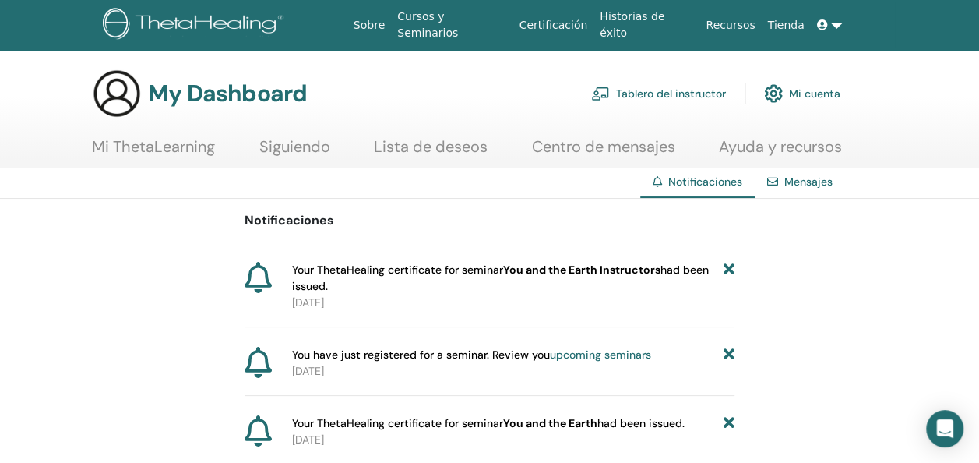
click at [702, 93] on link "Tablero del instructor" at bounding box center [658, 93] width 135 height 34
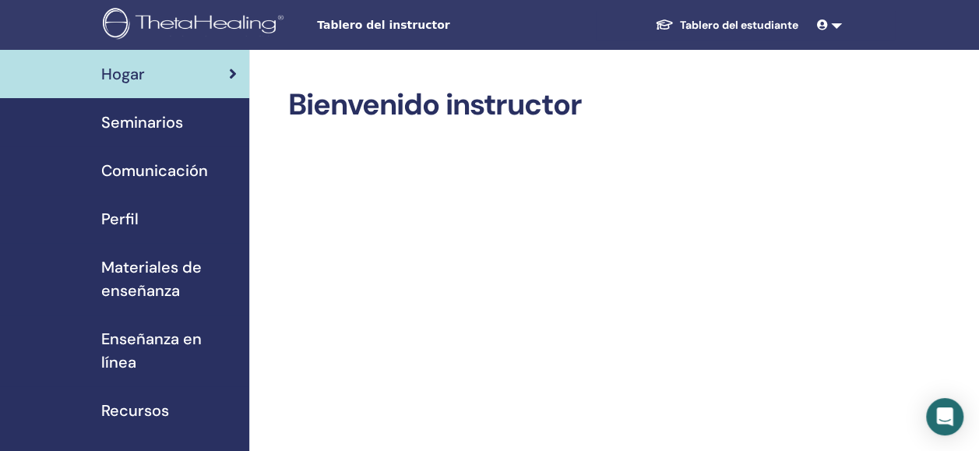
click at [183, 126] on div "Seminarios" at bounding box center [124, 122] width 224 height 23
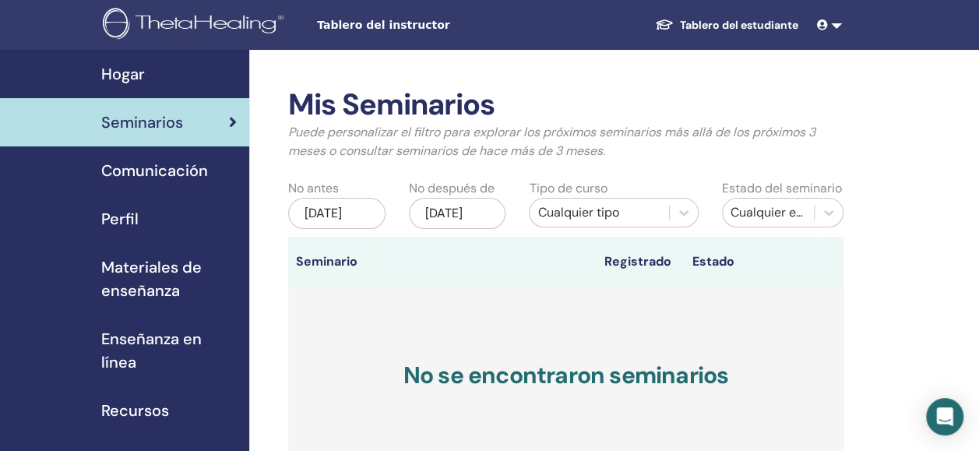
click at [837, 24] on link at bounding box center [829, 25] width 37 height 29
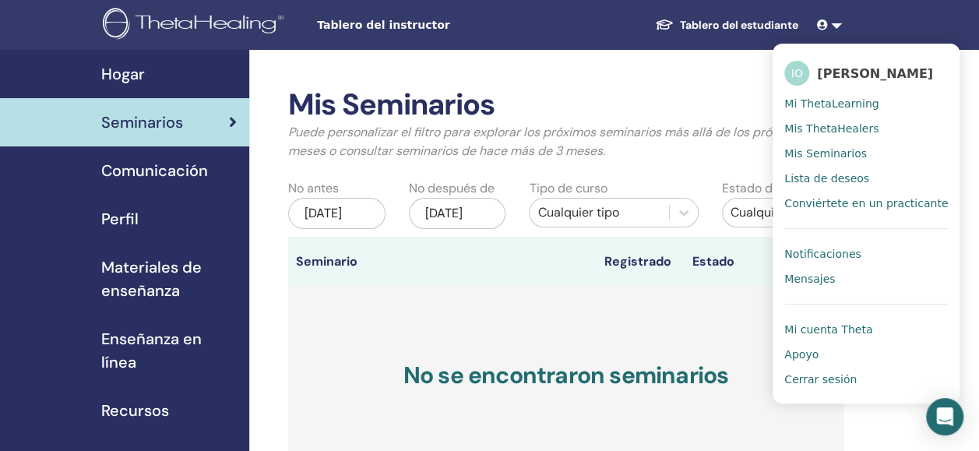
click at [825, 336] on span "Mi cuenta Theta" at bounding box center [828, 329] width 88 height 14
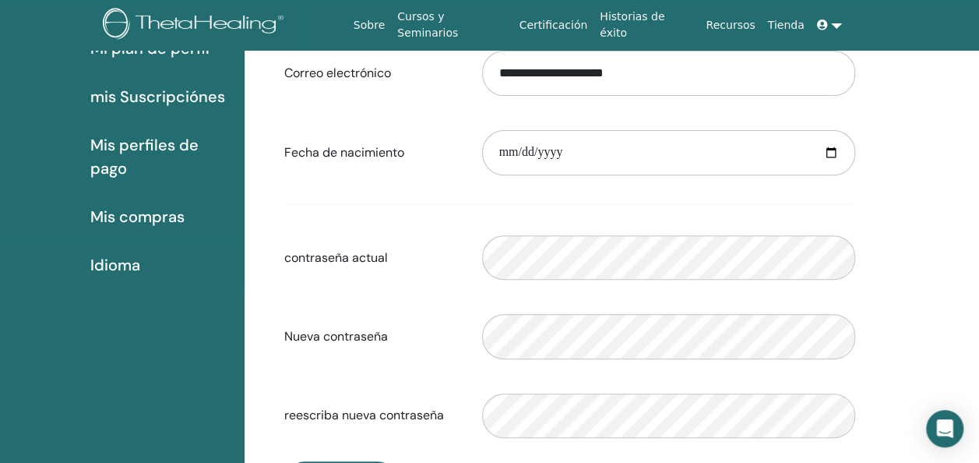
scroll to position [49, 0]
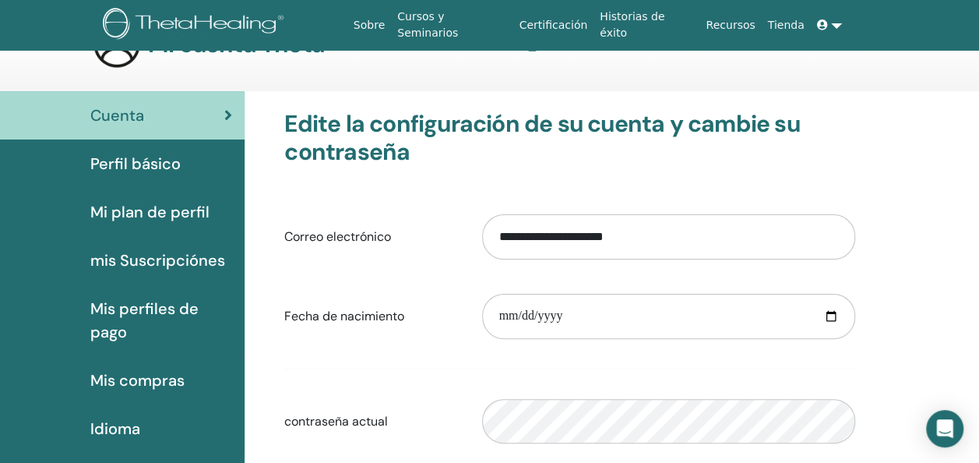
click at [579, 21] on link "Certificación" at bounding box center [553, 25] width 81 height 29
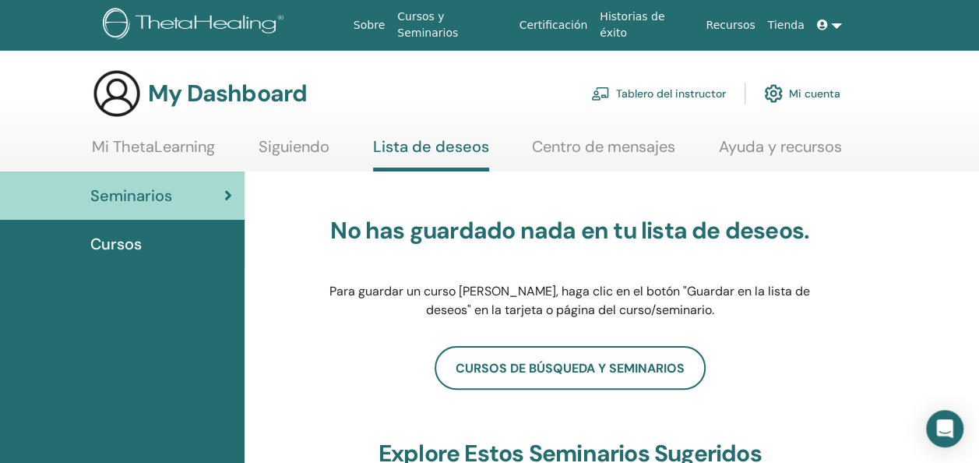
click at [639, 93] on link "Tablero del instructor" at bounding box center [658, 93] width 135 height 34
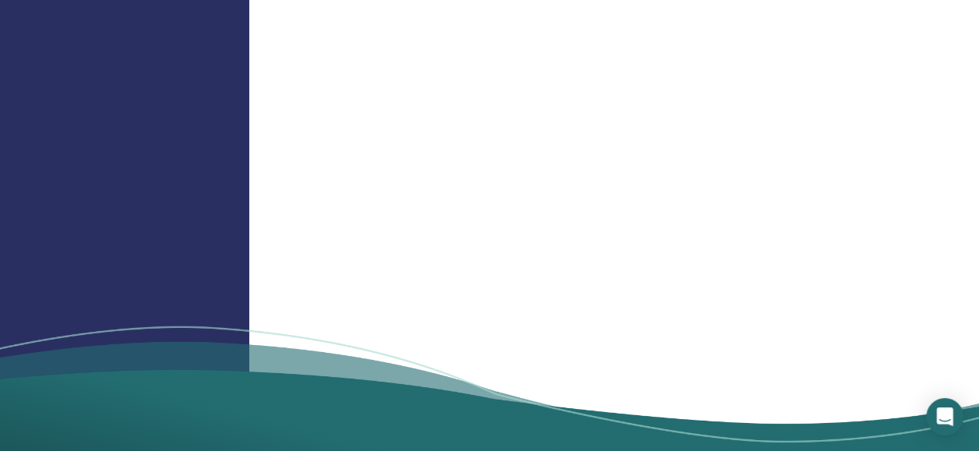
scroll to position [1774, 0]
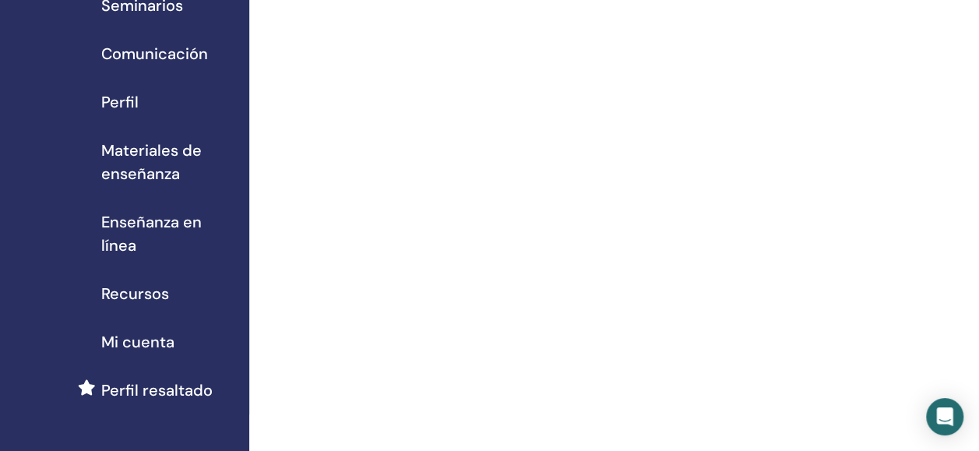
scroll to position [0, 0]
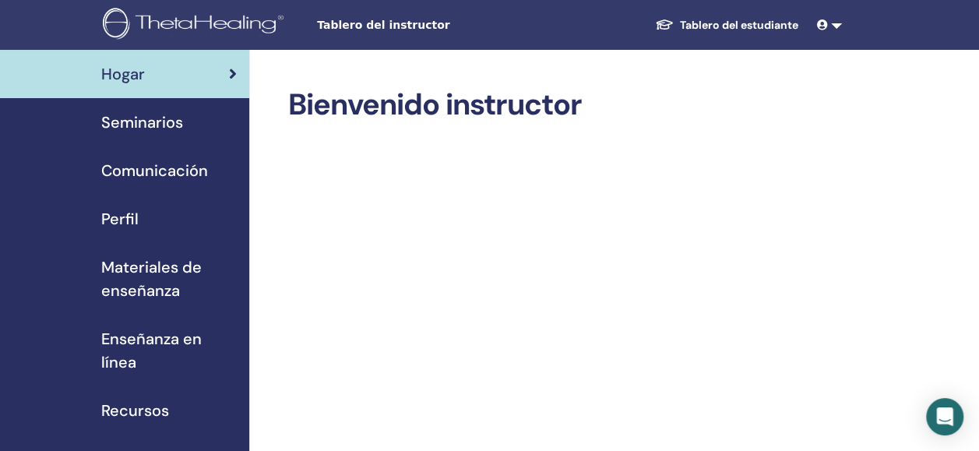
click at [148, 409] on span "Recursos" at bounding box center [135, 410] width 68 height 23
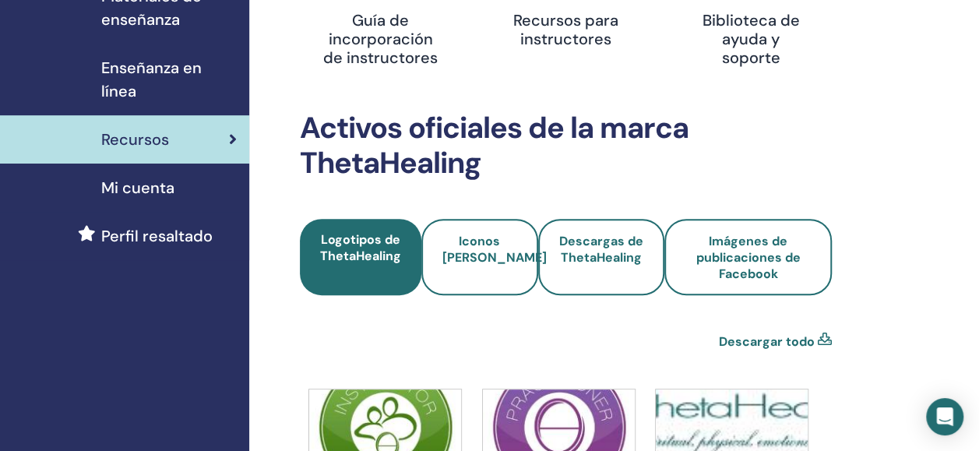
scroll to position [269, 0]
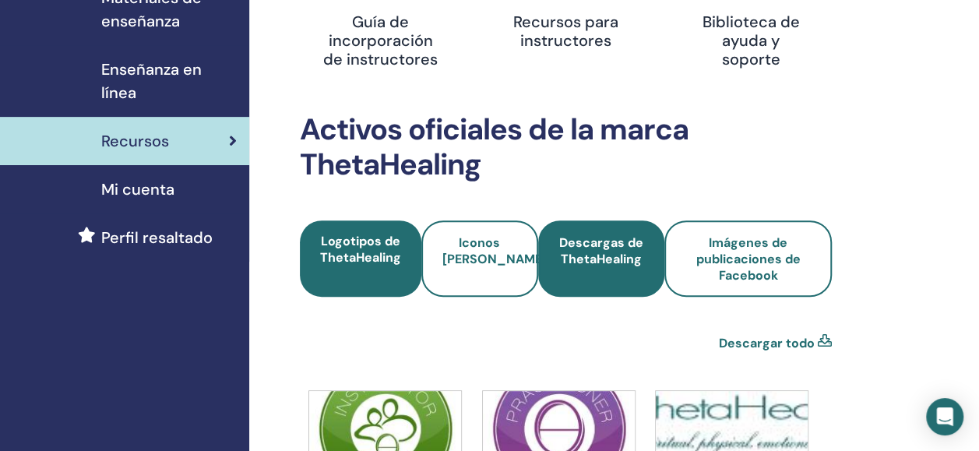
click at [607, 257] on span "Descargas de ThetaHealing" at bounding box center [601, 258] width 85 height 49
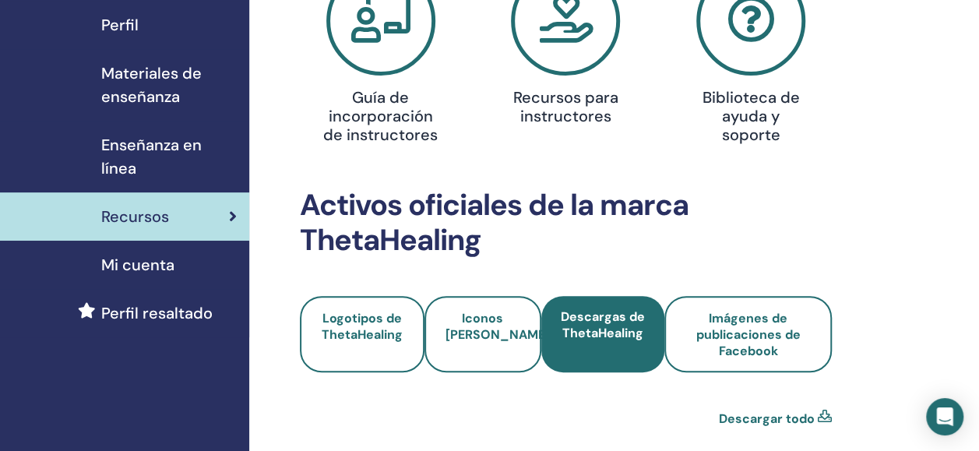
scroll to position [206, 0]
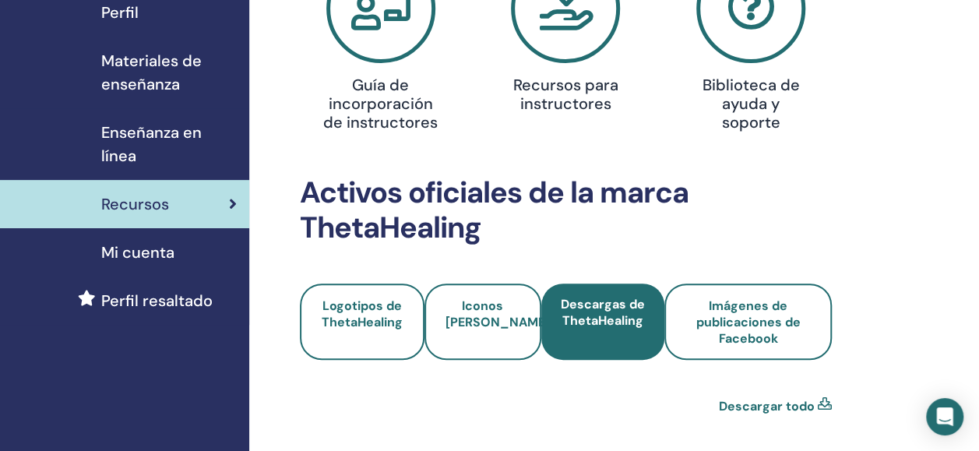
click at [160, 251] on span "Mi cuenta" at bounding box center [137, 252] width 73 height 23
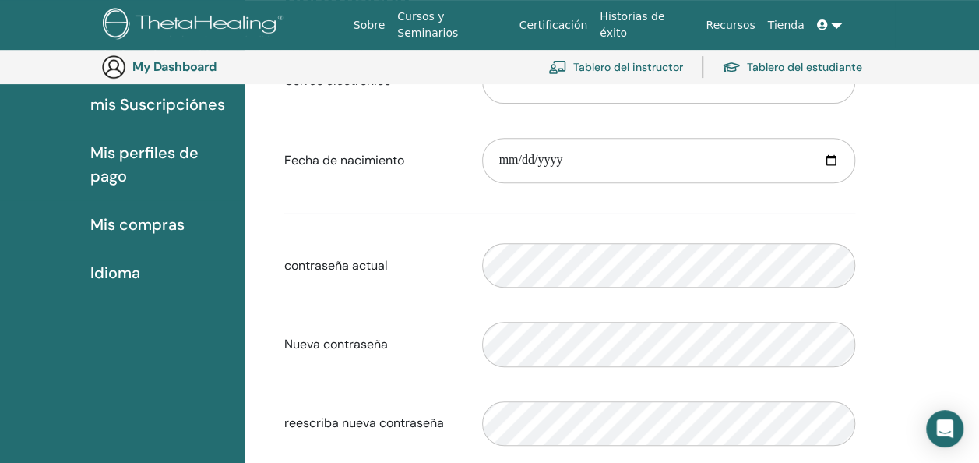
scroll to position [207, 0]
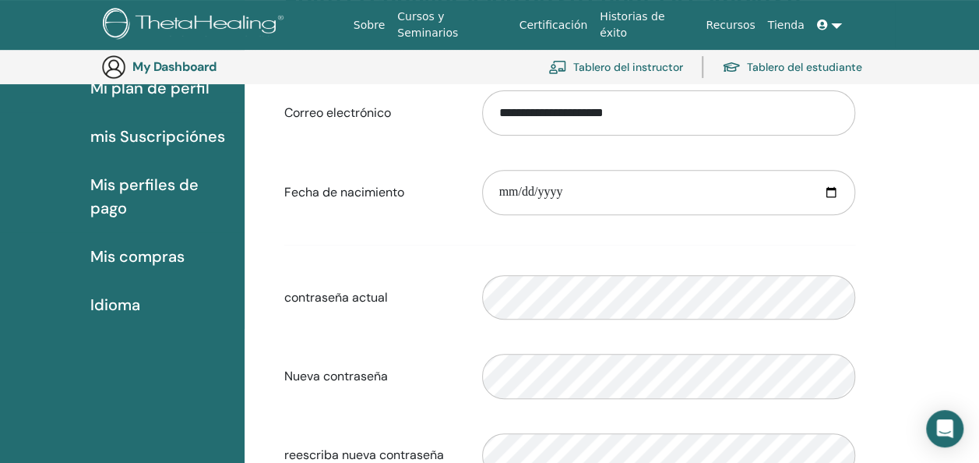
click at [892, 256] on div "**********" at bounding box center [611, 349] width 734 height 764
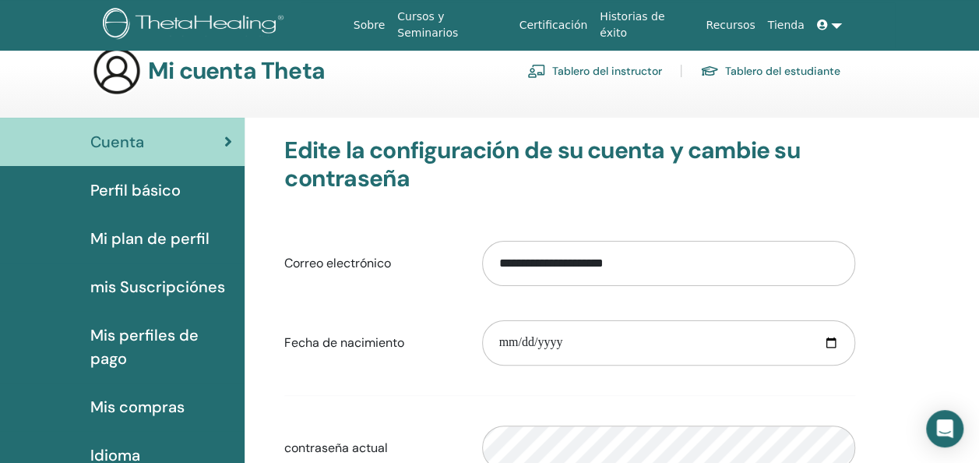
scroll to position [21, 0]
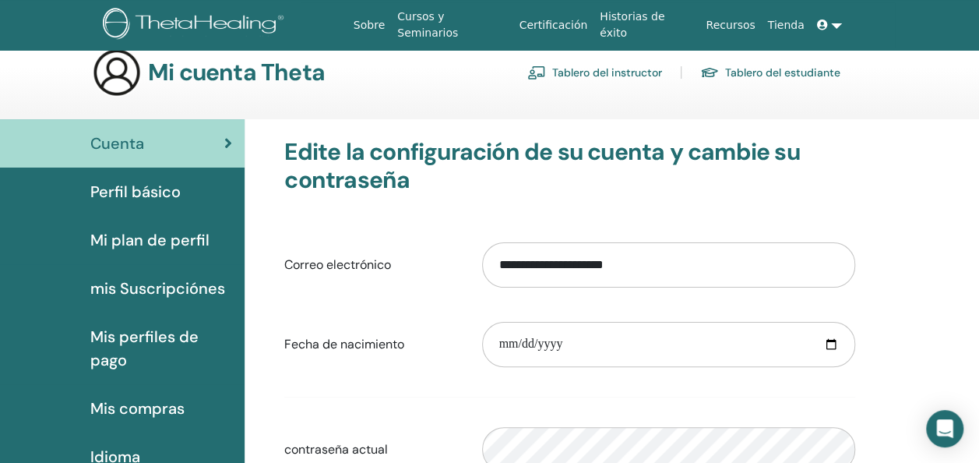
click at [512, 22] on link "Cursos y Seminarios" at bounding box center [451, 24] width 121 height 45
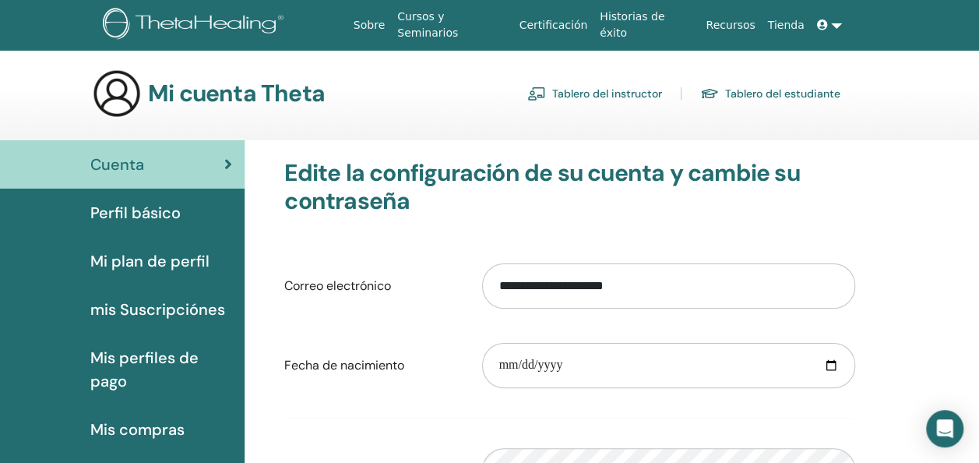
click at [582, 92] on link "Tablero del instructor" at bounding box center [594, 93] width 135 height 25
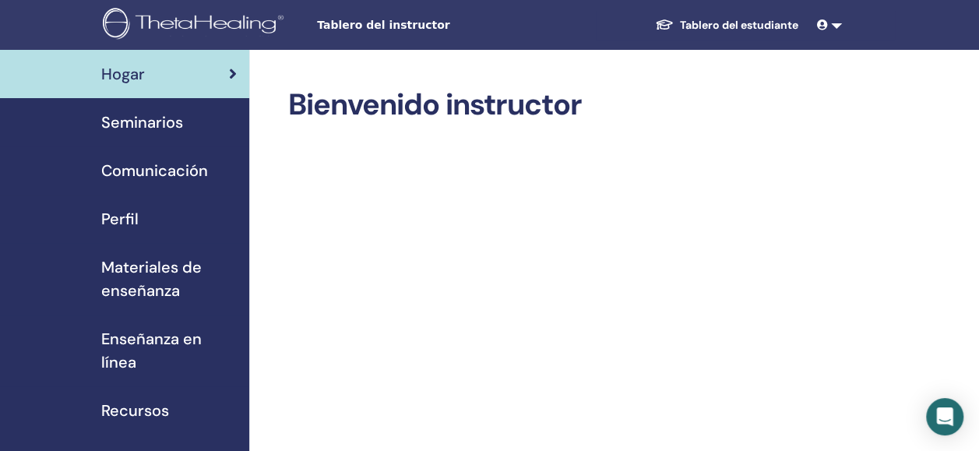
click at [135, 120] on span "Seminarios" at bounding box center [142, 122] width 82 height 23
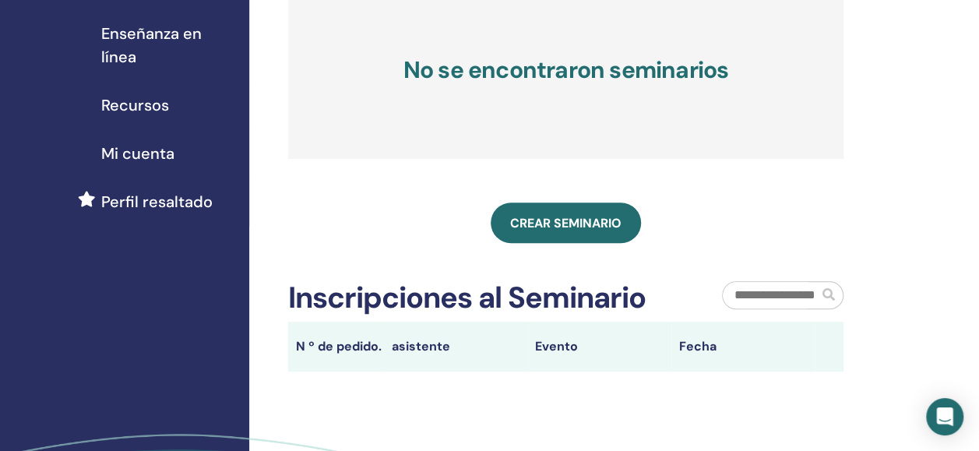
scroll to position [308, 0]
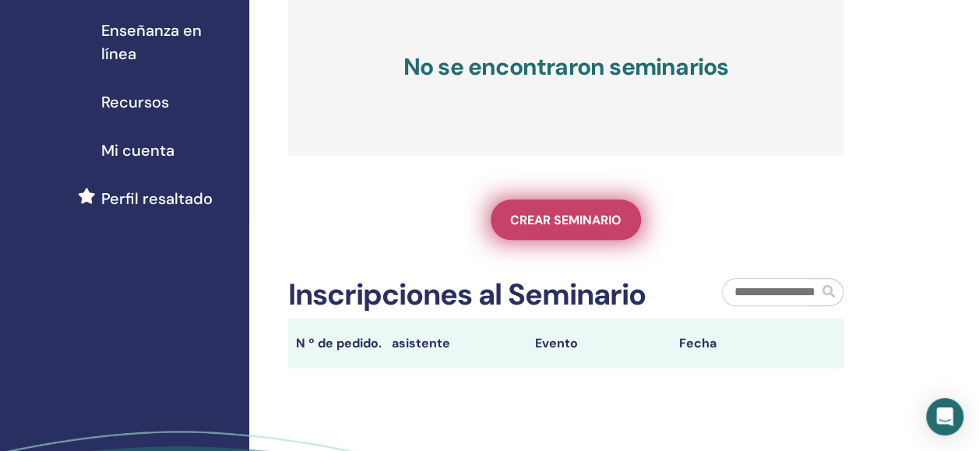
click at [583, 227] on span "Crear seminario" at bounding box center [565, 220] width 111 height 16
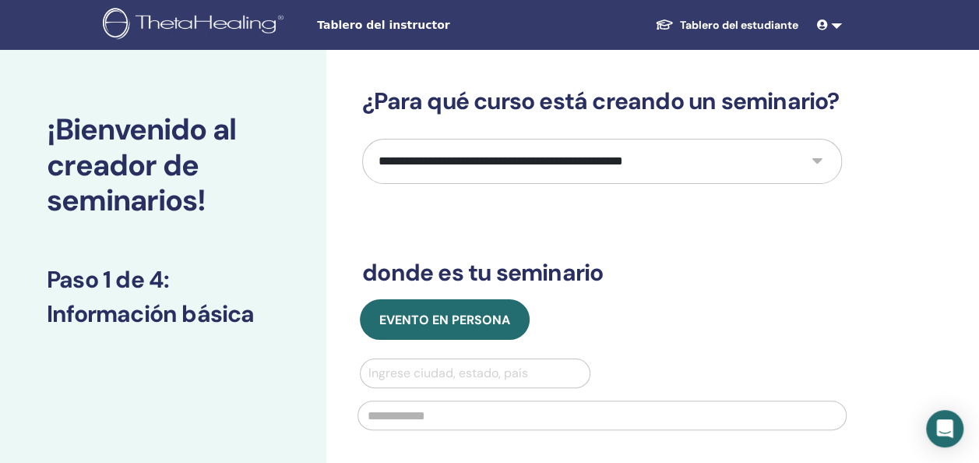
click at [816, 160] on select "**********" at bounding box center [602, 161] width 480 height 45
select select "*"
click at [362, 139] on select "**********" at bounding box center [602, 161] width 480 height 45
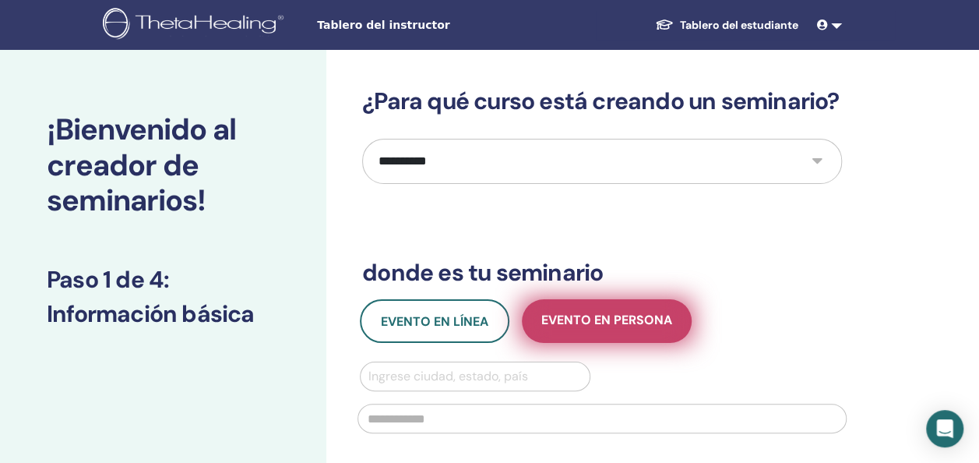
click at [581, 318] on span "Evento en persona" at bounding box center [606, 320] width 131 height 19
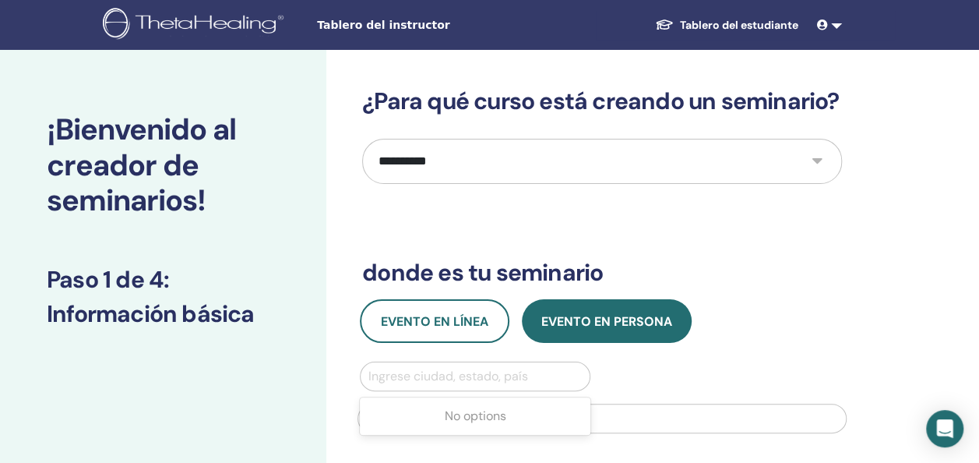
click at [543, 374] on div at bounding box center [474, 376] width 213 height 22
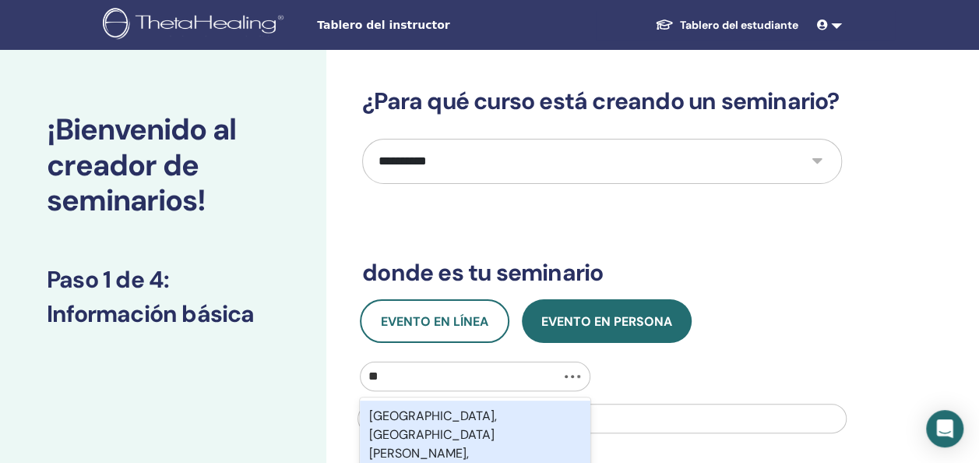
type input "*"
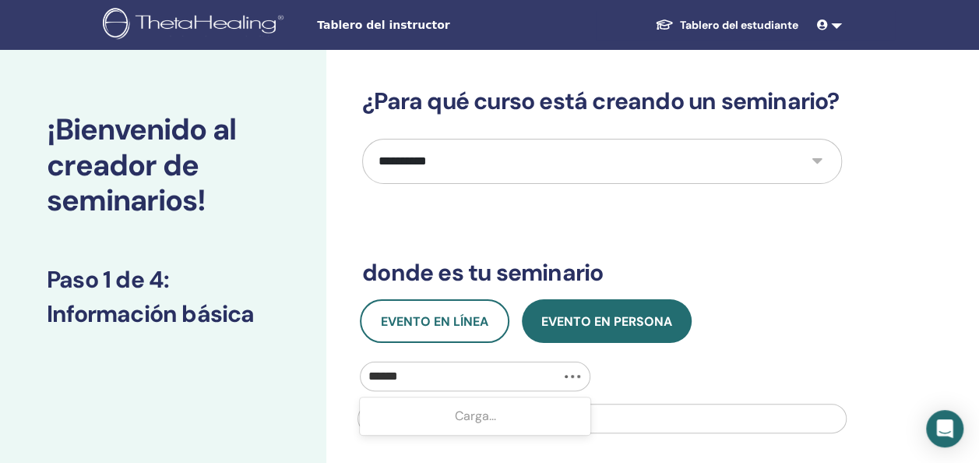
type input "*******"
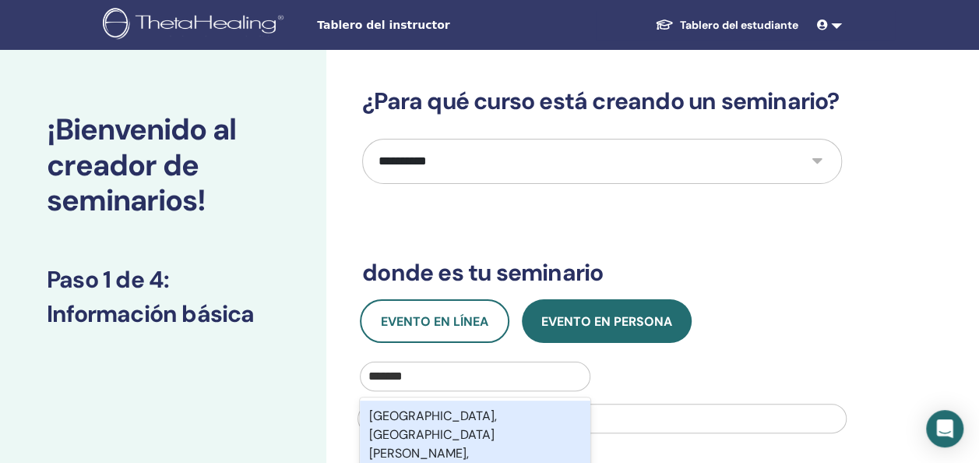
click at [537, 413] on div "[GEOGRAPHIC_DATA], [GEOGRAPHIC_DATA][PERSON_NAME], [GEOGRAPHIC_DATA]" at bounding box center [475, 443] width 230 height 87
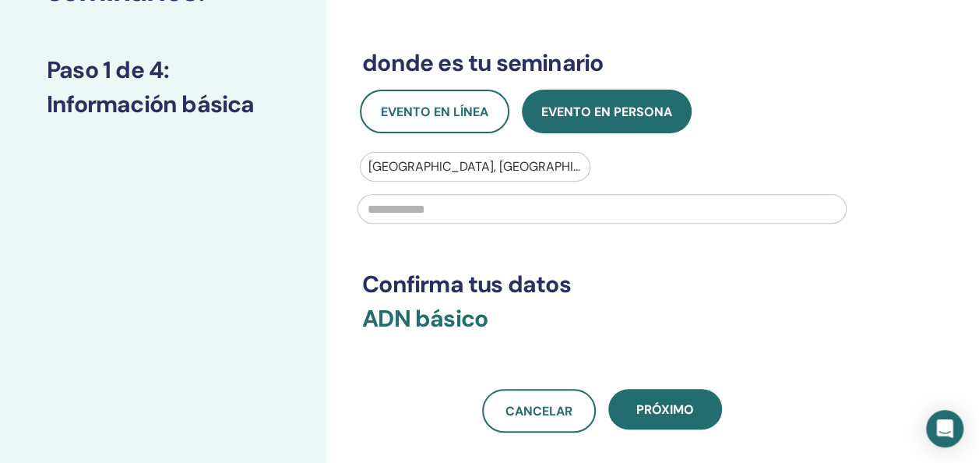
scroll to position [212, 0]
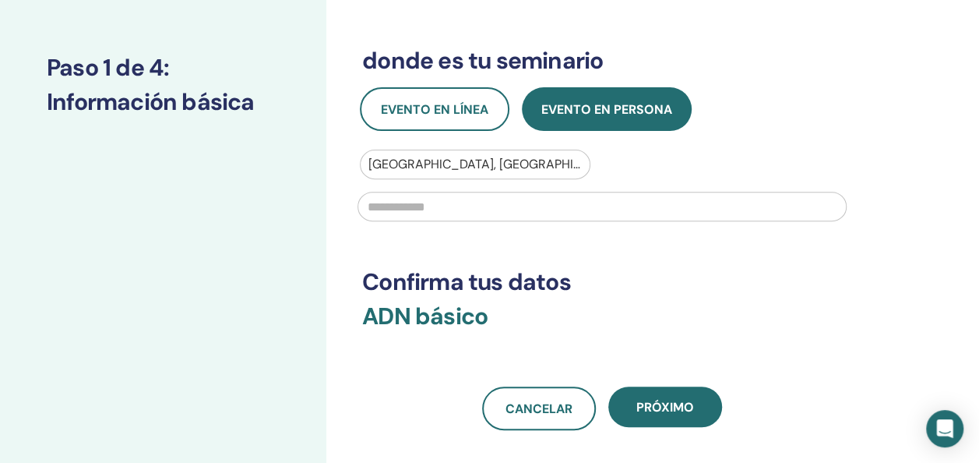
click at [650, 199] on input "text" at bounding box center [601, 207] width 489 height 30
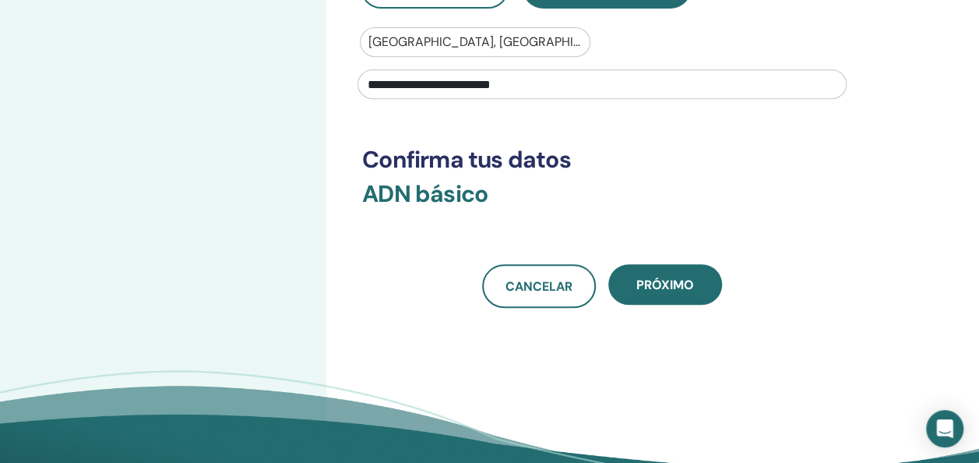
scroll to position [341, 0]
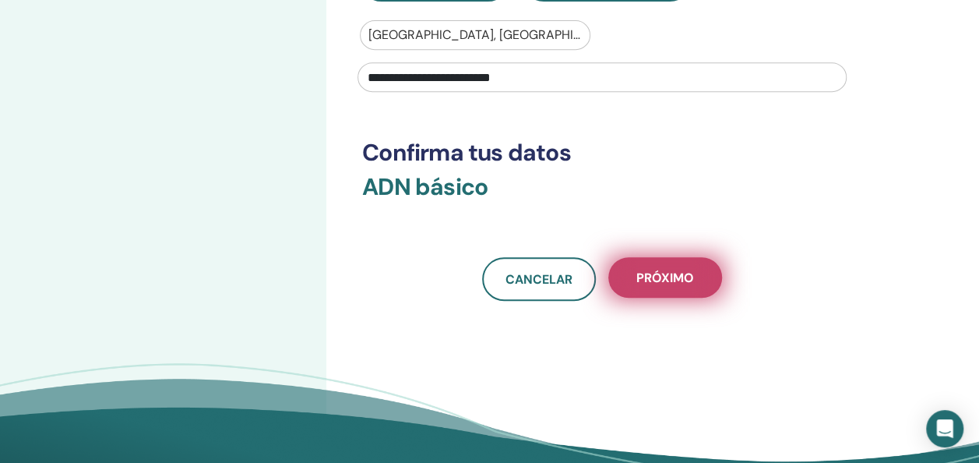
type input "**********"
click at [691, 278] on span "próximo" at bounding box center [665, 277] width 58 height 16
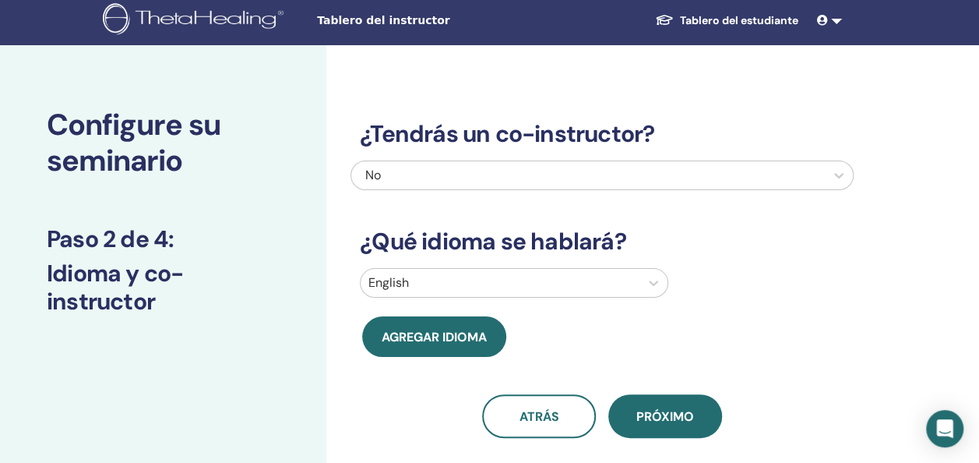
scroll to position [4, 0]
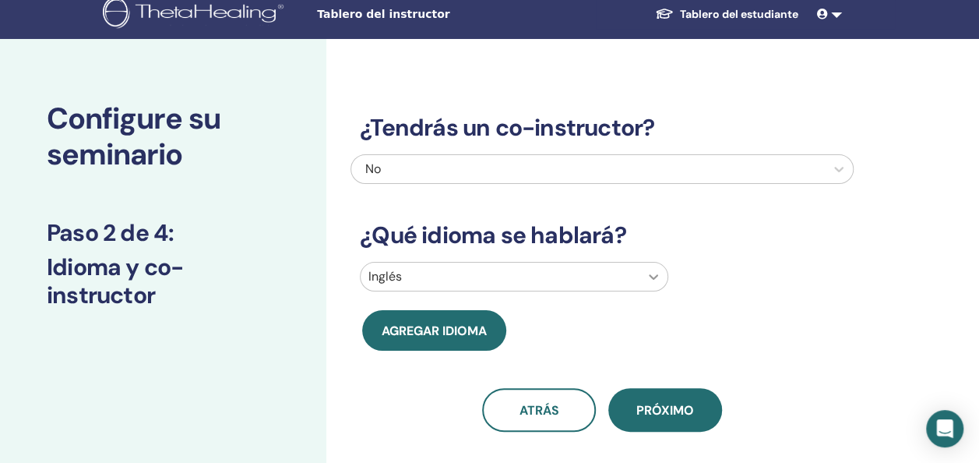
click at [656, 281] on div at bounding box center [653, 276] width 28 height 28
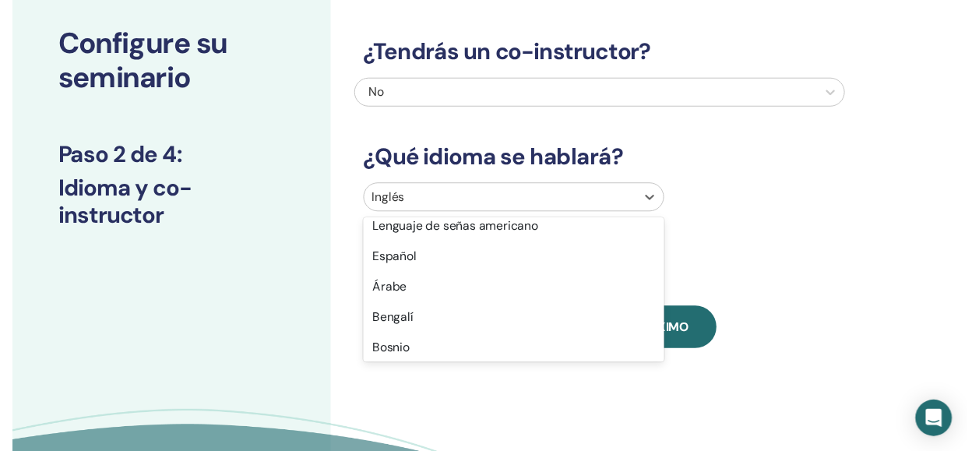
scroll to position [228, 0]
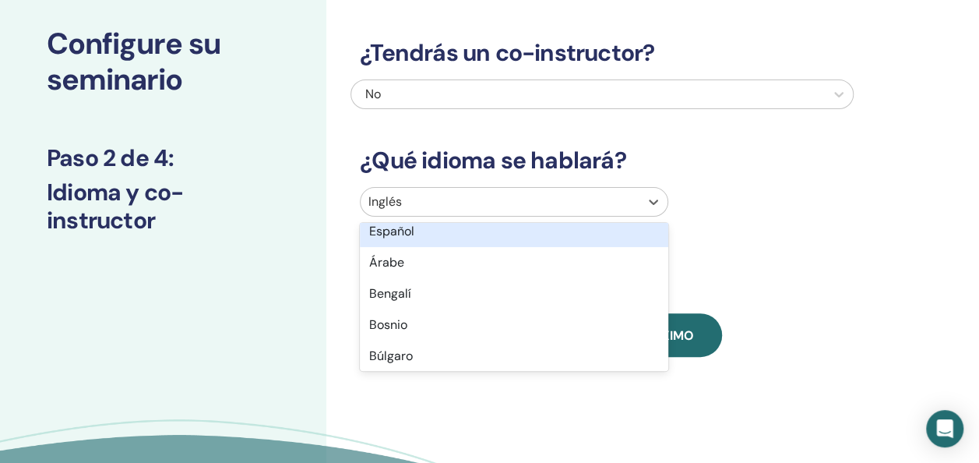
click at [609, 233] on div "Español" at bounding box center [514, 231] width 308 height 31
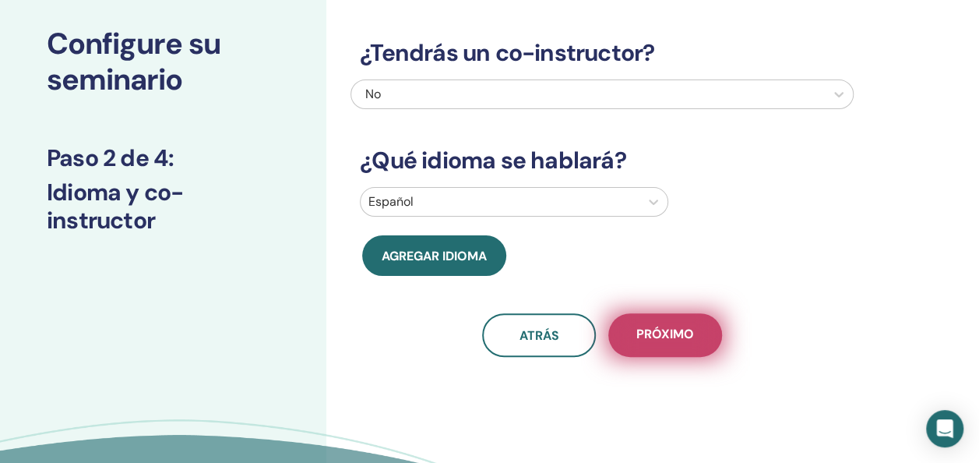
click at [665, 336] on span "próximo" at bounding box center [665, 334] width 58 height 19
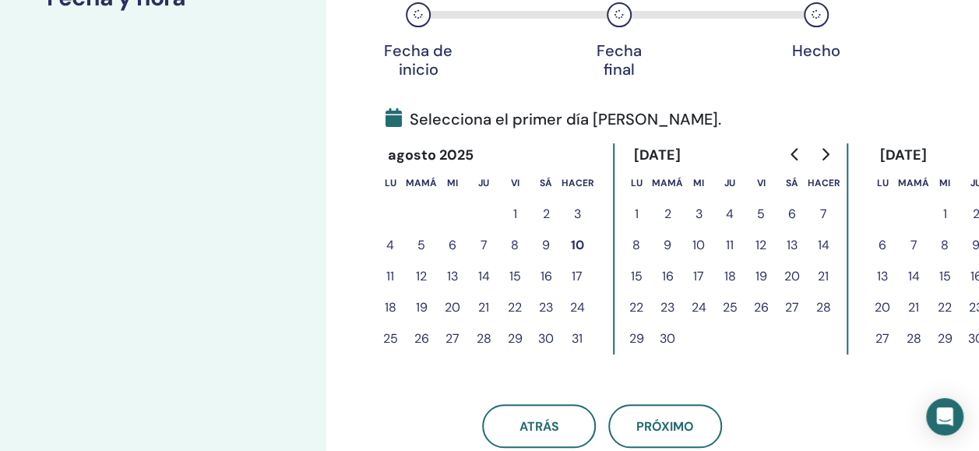
scroll to position [283, 0]
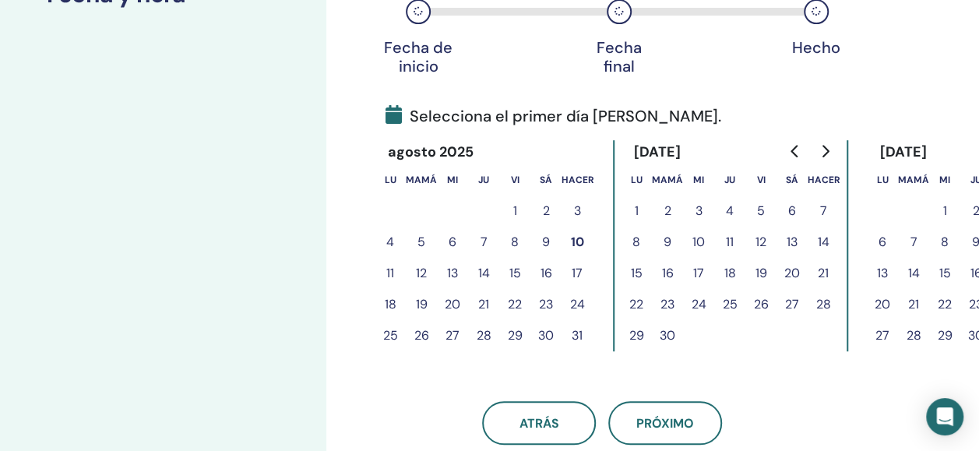
click at [581, 240] on button "10" at bounding box center [576, 242] width 31 height 31
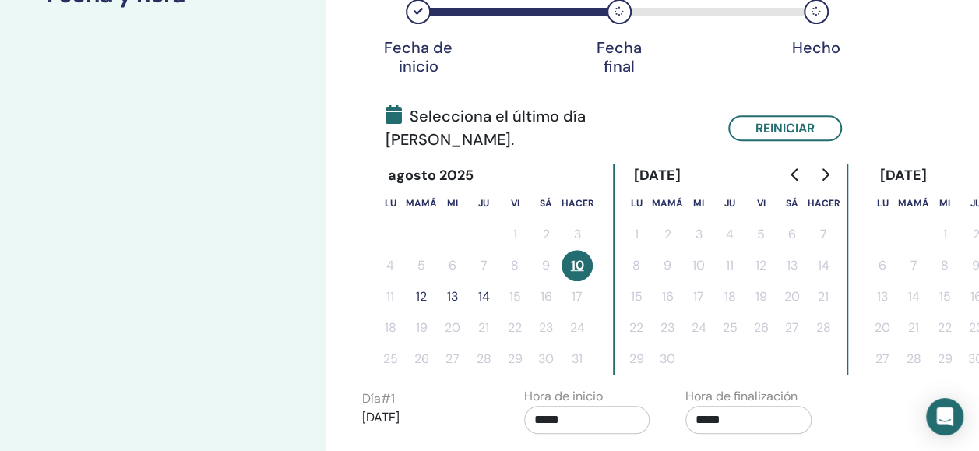
click at [453, 281] on button "13" at bounding box center [452, 296] width 31 height 31
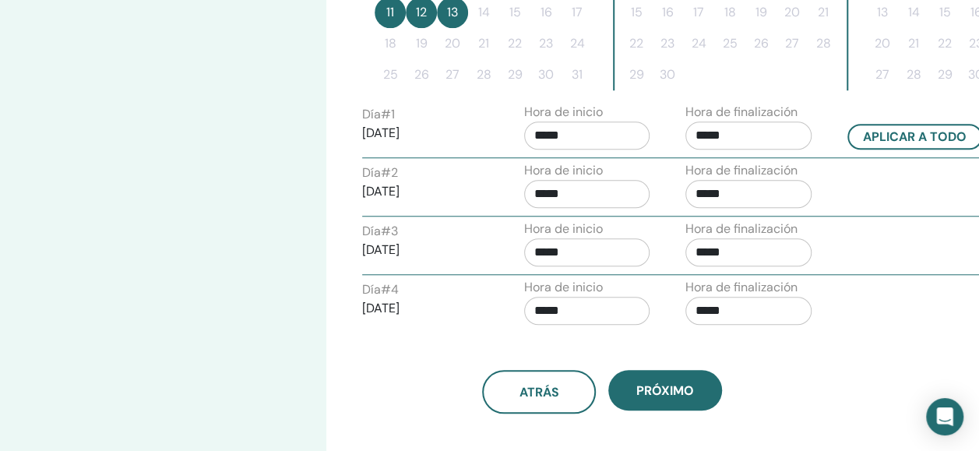
scroll to position [572, 0]
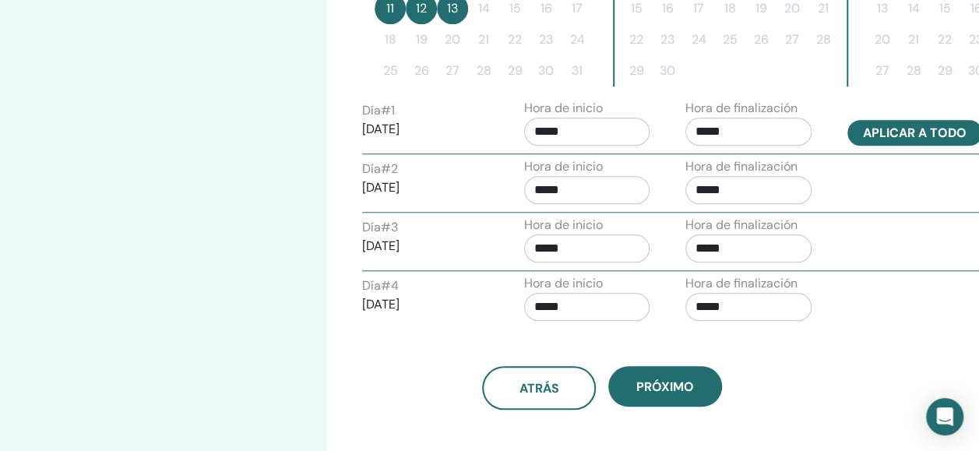
click at [909, 130] on button "Aplicar a todo" at bounding box center [914, 133] width 135 height 26
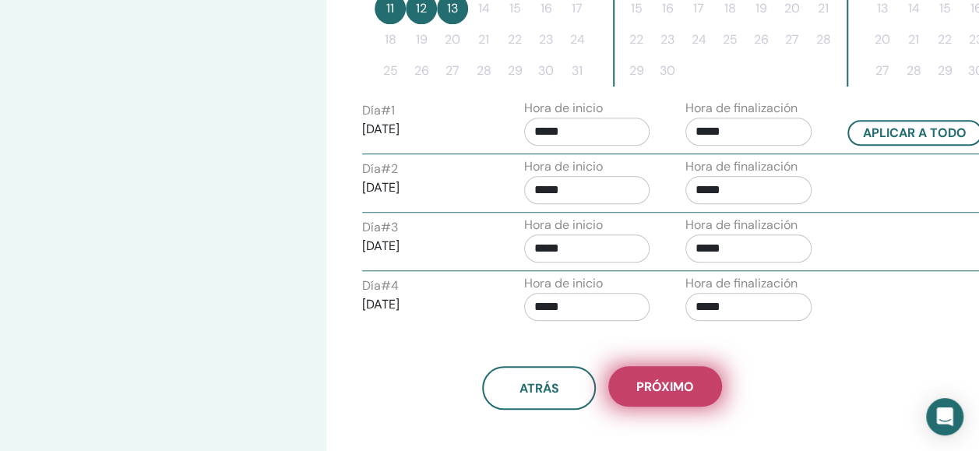
click at [685, 379] on span "próximo" at bounding box center [665, 386] width 58 height 16
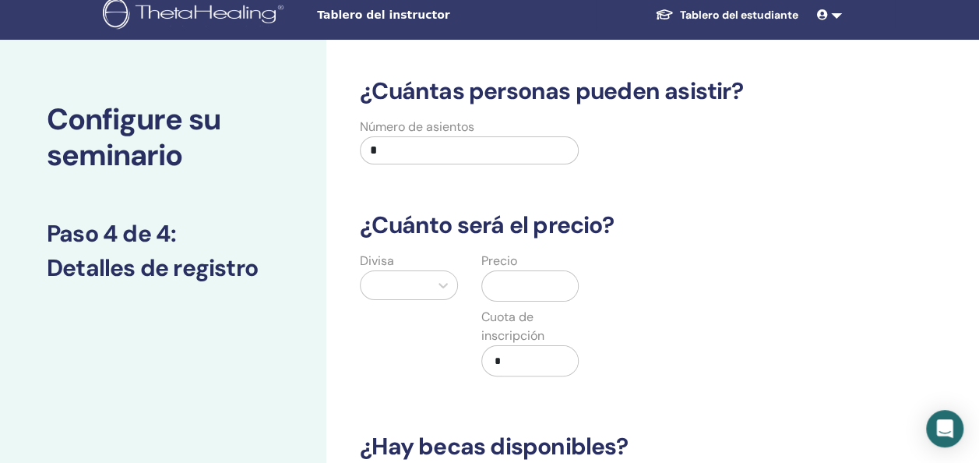
scroll to position [4, 0]
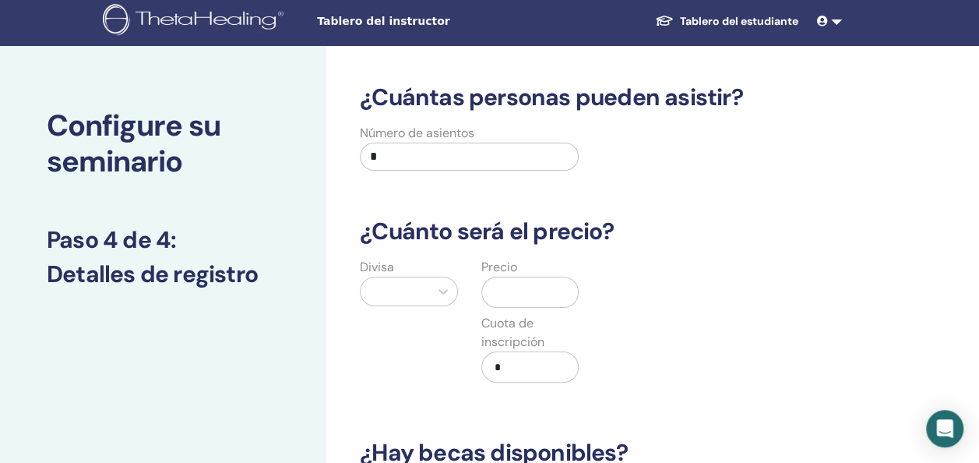
click at [386, 149] on input "*" at bounding box center [469, 156] width 219 height 28
type input "*"
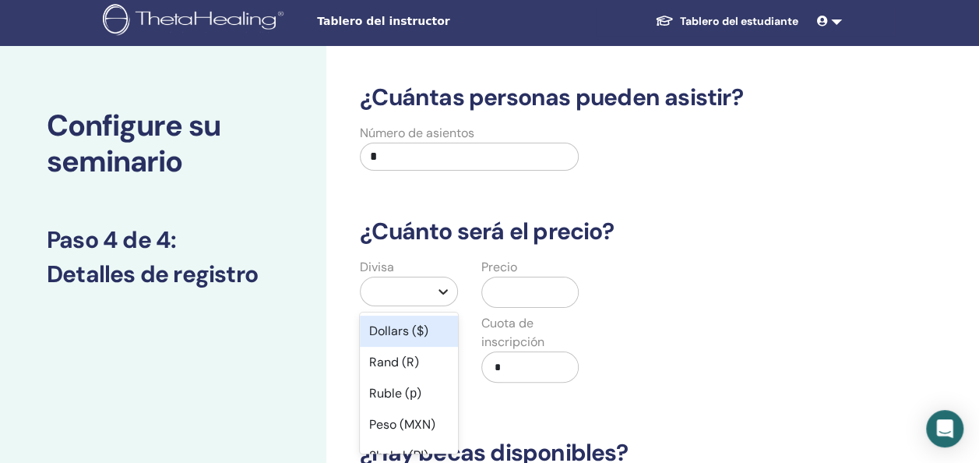
click at [443, 290] on icon at bounding box center [443, 291] width 16 height 16
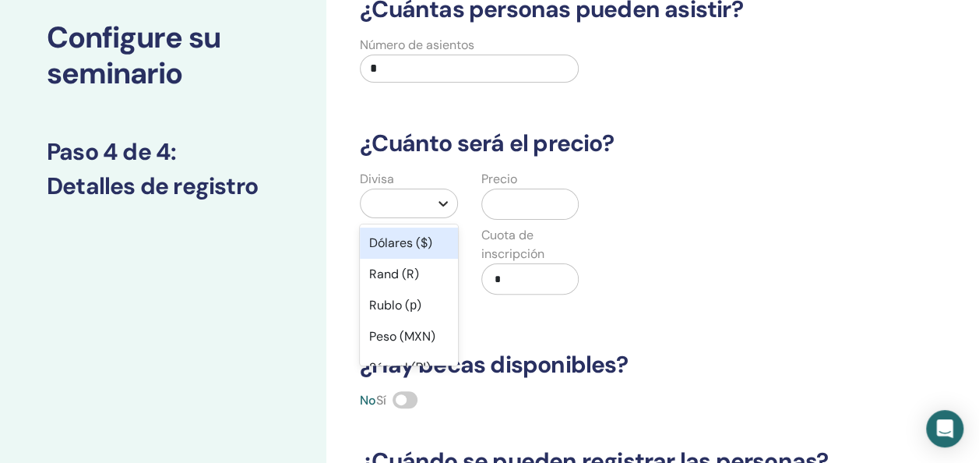
scroll to position [93, 0]
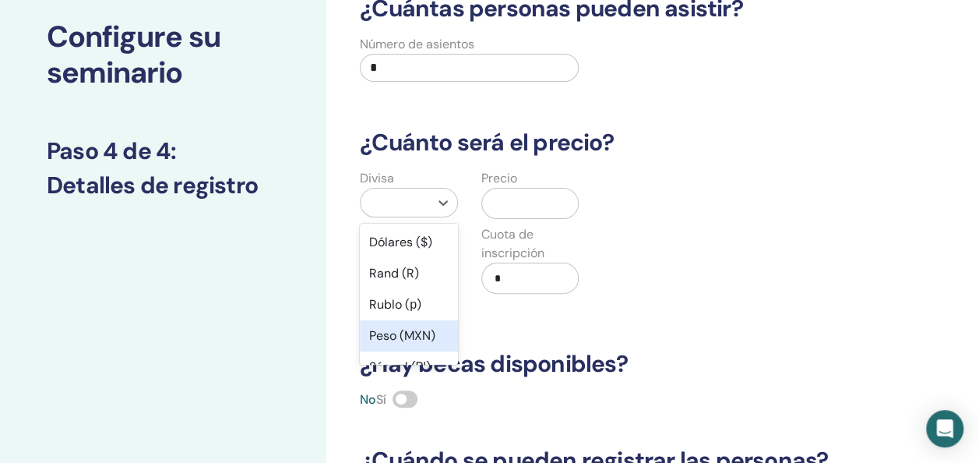
click at [426, 336] on div "Peso (MXN)" at bounding box center [409, 335] width 98 height 31
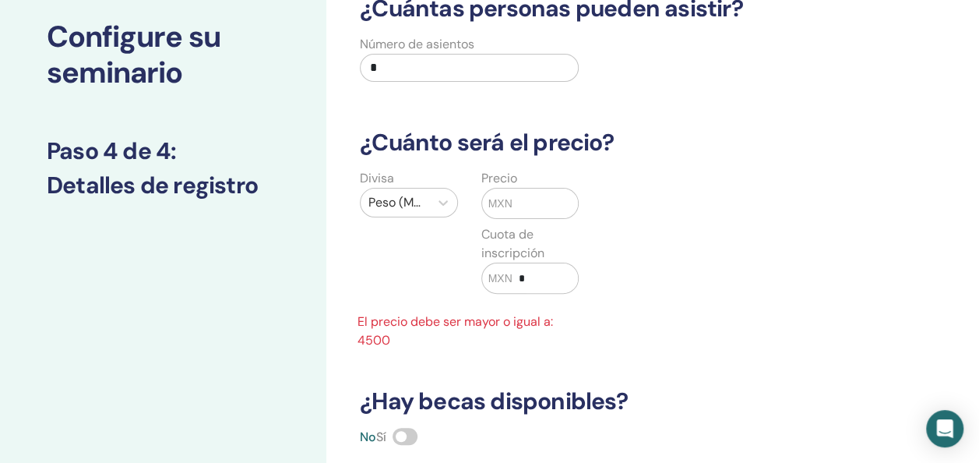
click at [510, 203] on span "MXN" at bounding box center [500, 203] width 24 height 16
click at [519, 188] on div "MXN" at bounding box center [530, 203] width 98 height 31
click at [515, 195] on input "text" at bounding box center [544, 203] width 65 height 30
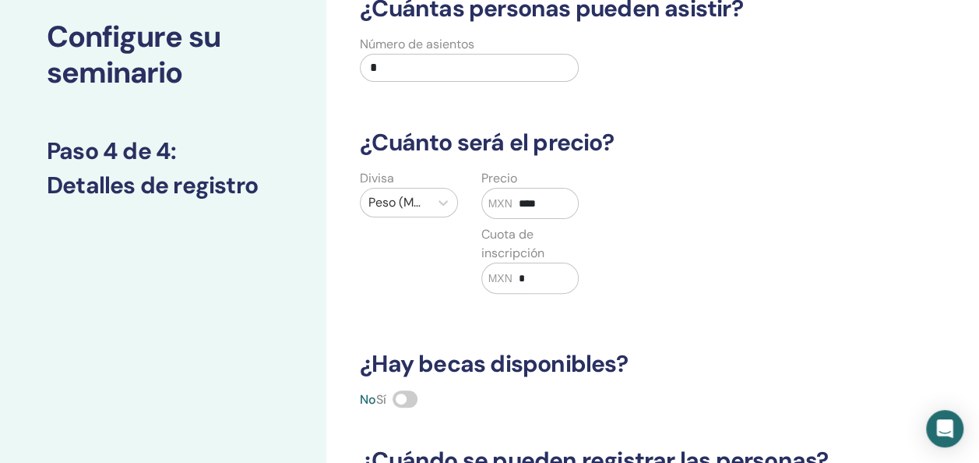
type input "****"
click at [529, 274] on input "*" at bounding box center [544, 278] width 65 height 30
type input "*"
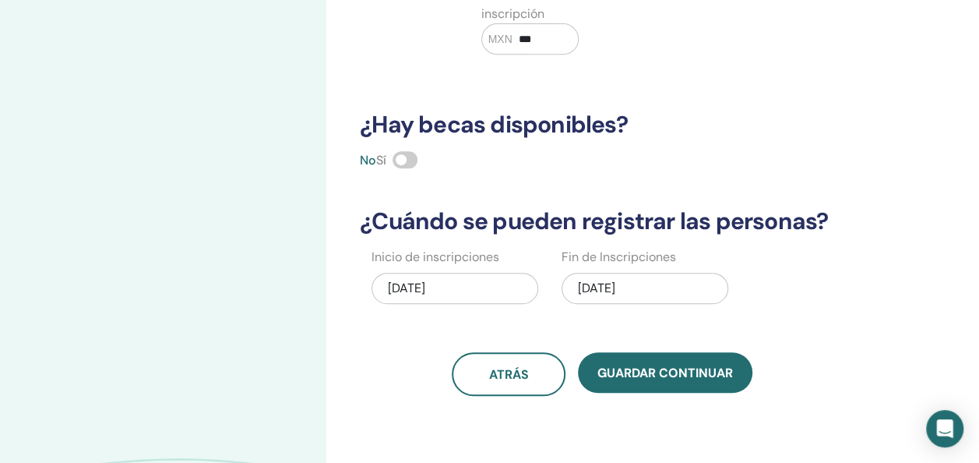
scroll to position [342, 0]
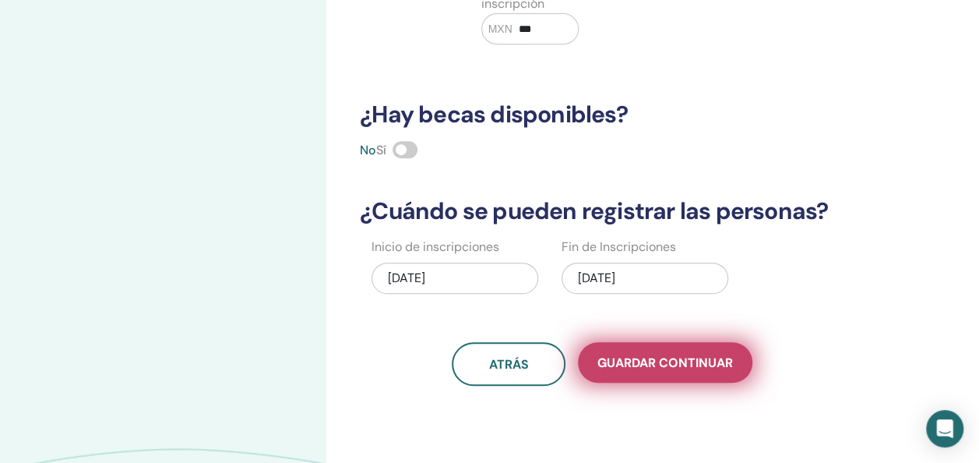
type input "***"
click at [699, 357] on span "Guardar Continuar" at bounding box center [664, 362] width 135 height 16
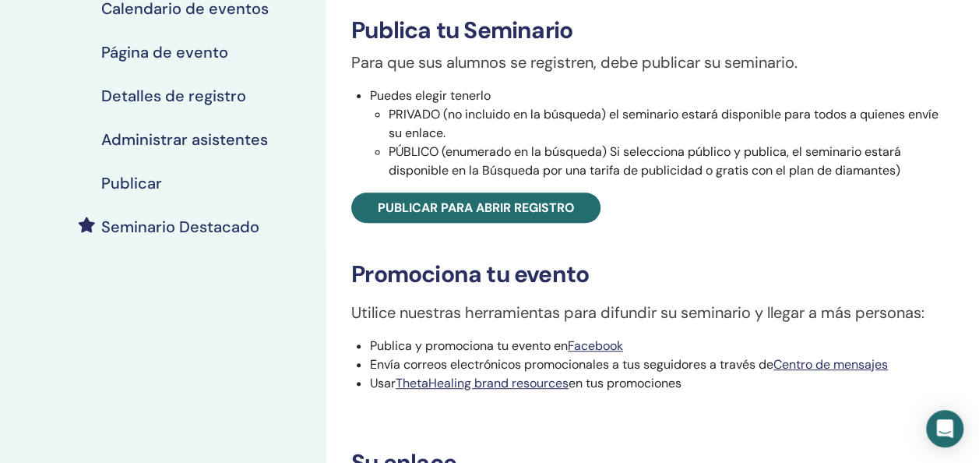
scroll to position [251, 0]
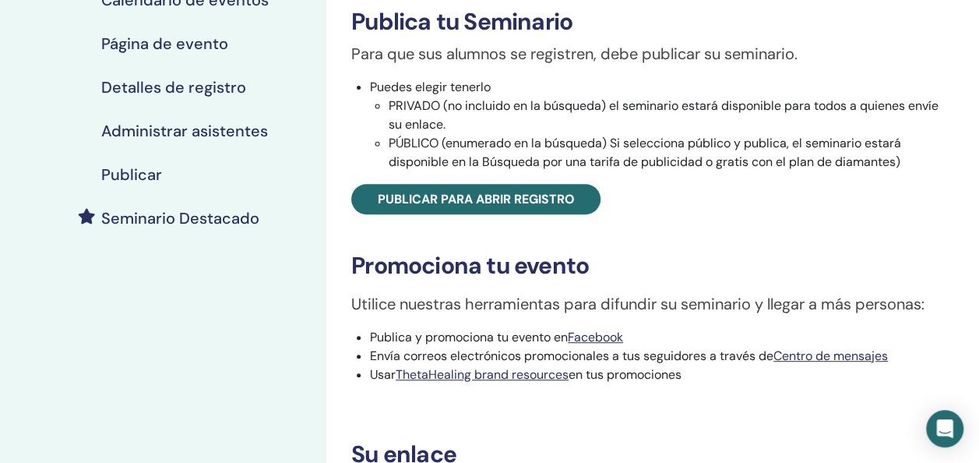
click at [389, 142] on li "PÚBLICO (enumerado en la búsqueda) Si selecciona público y publica, el seminari…" at bounding box center [671, 152] width 565 height 37
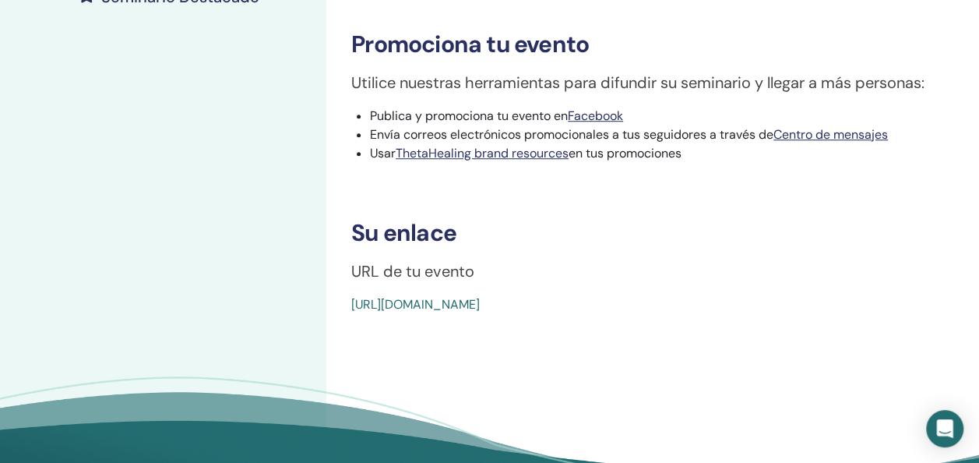
scroll to position [475, 0]
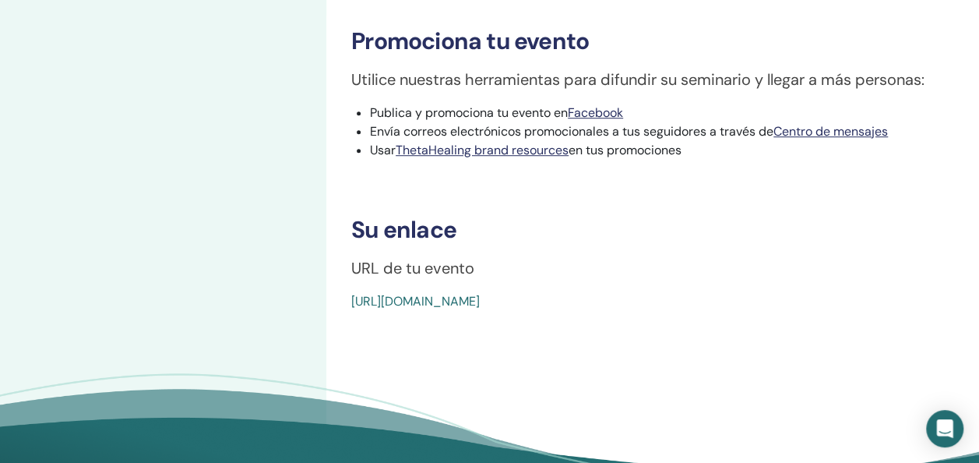
drag, startPoint x: 349, startPoint y: 298, endPoint x: 723, endPoint y: 301, distance: 373.7
copy link "https://www.thetahealing.com/seminar-374522-details.html"
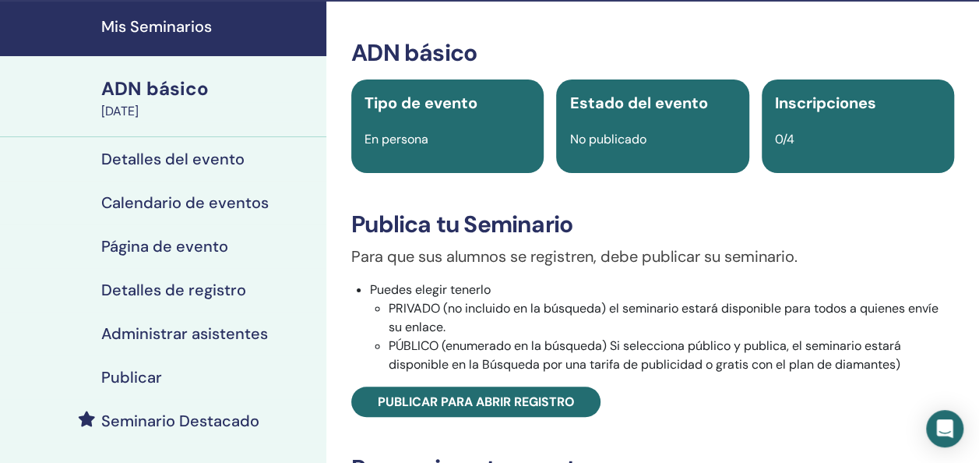
scroll to position [0, 0]
